Goal: Task Accomplishment & Management: Use online tool/utility

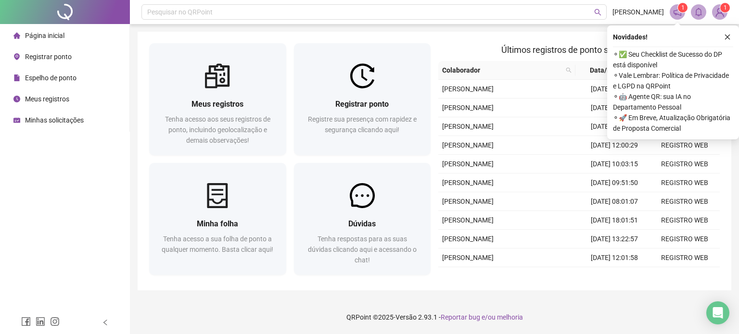
click at [51, 58] on span "Registrar ponto" at bounding box center [48, 57] width 47 height 8
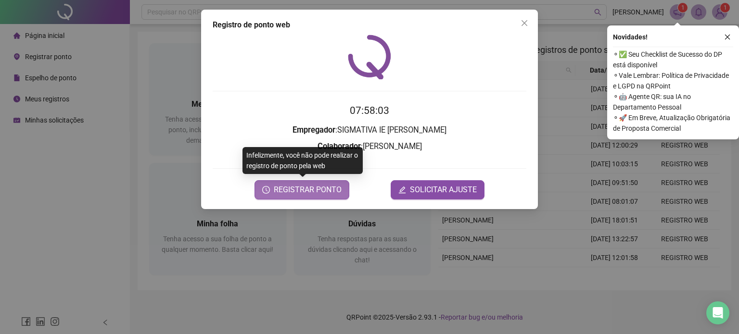
click at [323, 189] on span "REGISTRAR PONTO" at bounding box center [308, 190] width 68 height 12
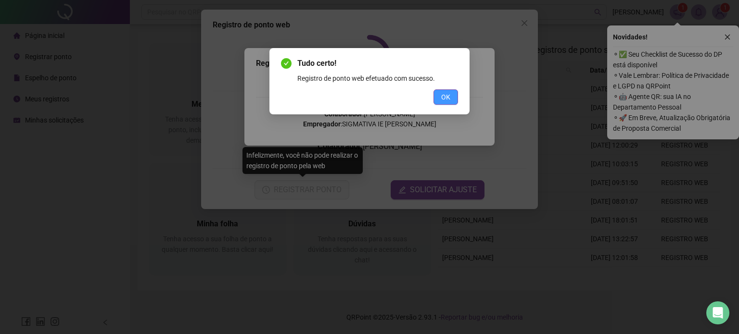
click at [453, 96] on button "OK" at bounding box center [445, 96] width 25 height 15
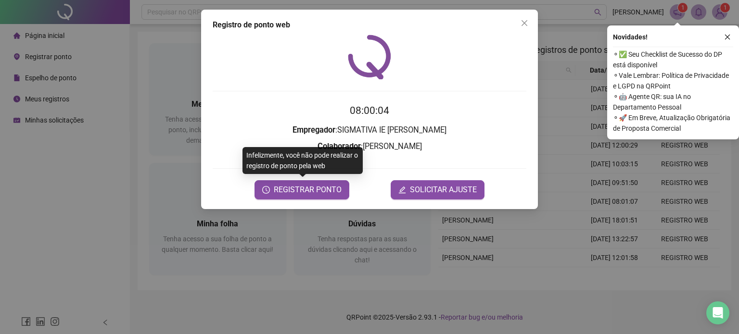
drag, startPoint x: 522, startPoint y: 20, endPoint x: 738, endPoint y: 71, distance: 222.4
click at [522, 20] on icon "close" at bounding box center [524, 23] width 8 height 8
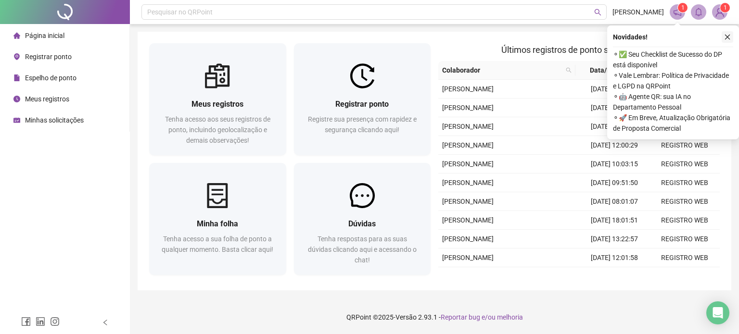
click at [729, 38] on icon "close" at bounding box center [727, 37] width 7 height 7
